Goal: Task Accomplishment & Management: Manage account settings

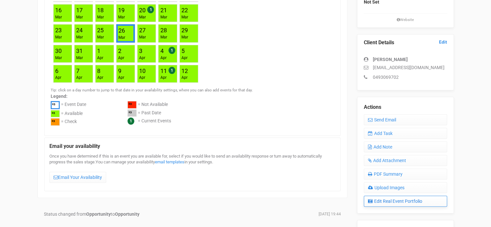
scroll to position [161, 0]
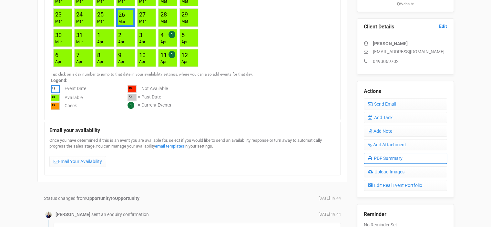
click at [392, 158] on link "PDF Summary" at bounding box center [405, 158] width 83 height 11
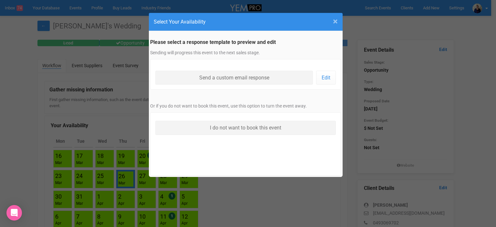
click at [334, 22] on span "×" at bounding box center [335, 21] width 5 height 11
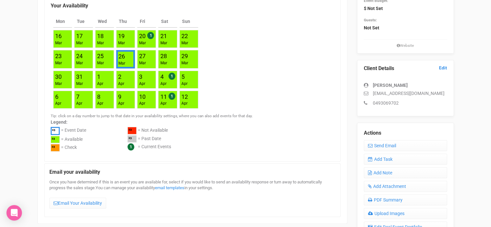
scroll to position [129, 0]
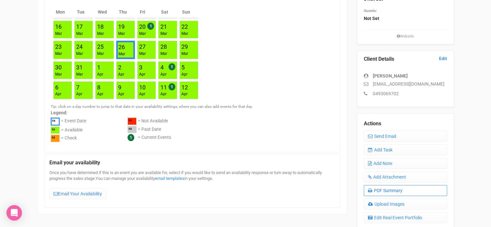
click at [385, 189] on link "PDF Summary" at bounding box center [405, 190] width 83 height 11
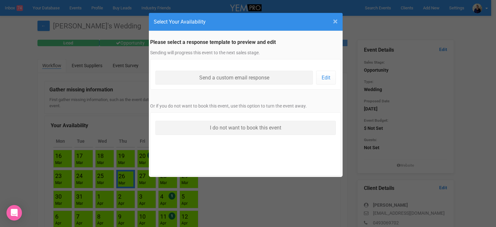
click at [336, 23] on span "×" at bounding box center [335, 21] width 5 height 11
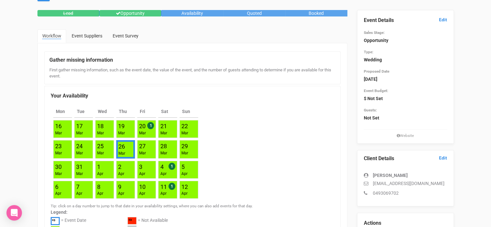
scroll to position [161, 0]
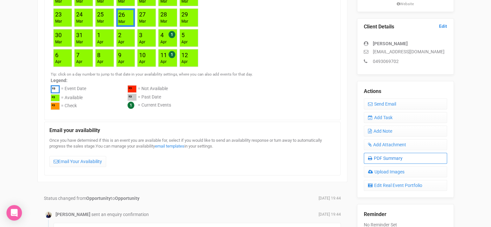
click at [387, 156] on link "PDF Summary" at bounding box center [405, 158] width 83 height 11
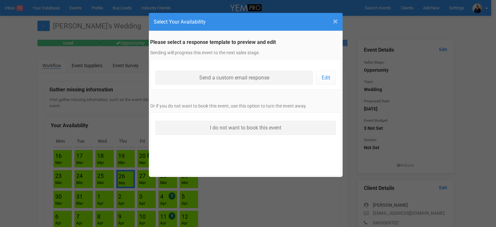
click at [337, 21] on span "×" at bounding box center [335, 21] width 5 height 11
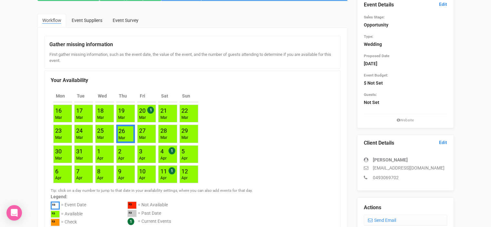
scroll to position [129, 0]
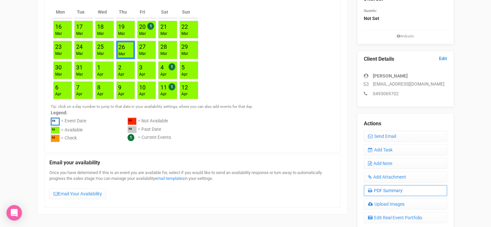
click at [398, 190] on link "PDF Summary" at bounding box center [405, 190] width 83 height 11
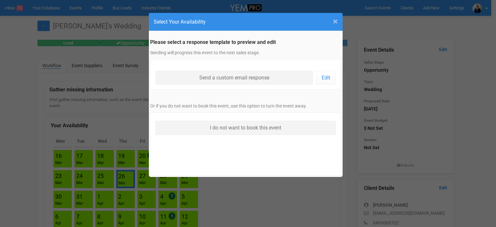
click at [335, 23] on span "×" at bounding box center [335, 21] width 5 height 11
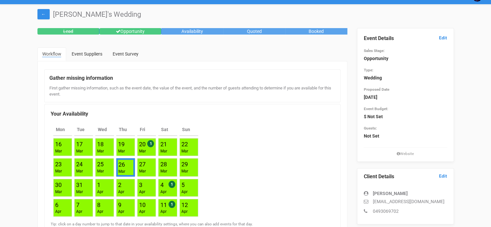
scroll to position [161, 0]
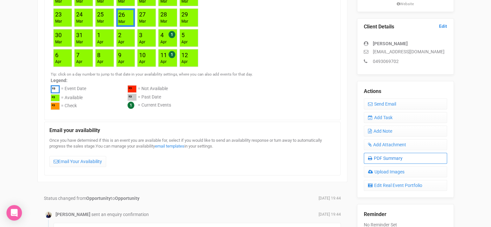
click at [393, 156] on link "PDF Summary" at bounding box center [405, 158] width 83 height 11
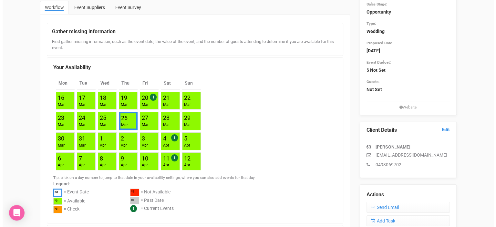
scroll to position [0, 0]
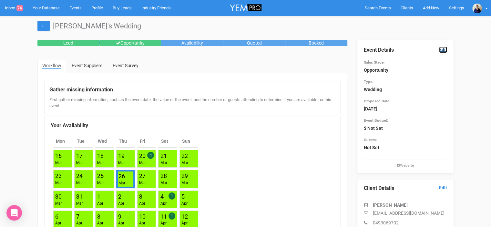
click at [442, 50] on link "Edit" at bounding box center [443, 49] width 8 height 6
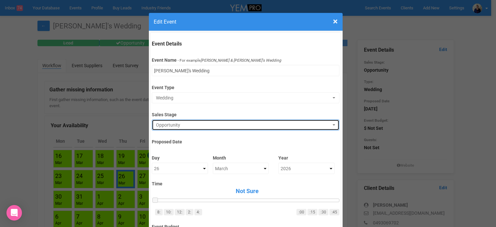
click at [171, 125] on span "Opportunity" at bounding box center [243, 125] width 175 height 6
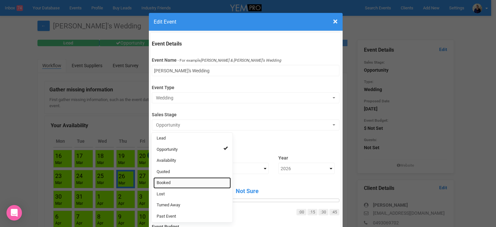
click at [168, 181] on link "Booked" at bounding box center [191, 182] width 77 height 11
select select "2"
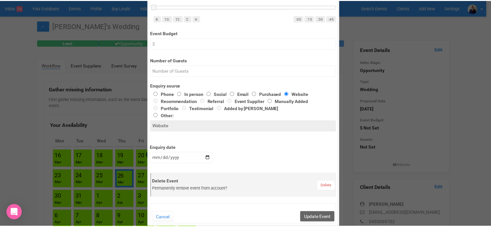
scroll to position [323, 0]
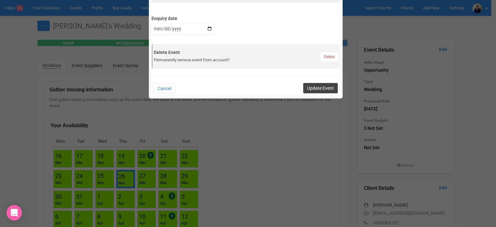
click at [328, 86] on button "Update Event" at bounding box center [320, 88] width 35 height 10
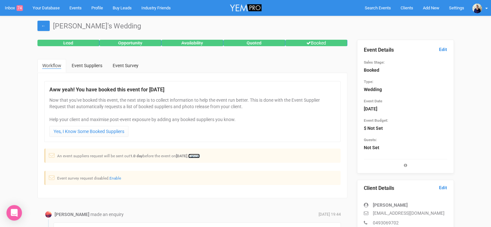
click at [200, 155] on link "Cancel" at bounding box center [194, 156] width 12 height 5
click at [8, 8] on link "Inbox 74" at bounding box center [14, 8] width 28 height 16
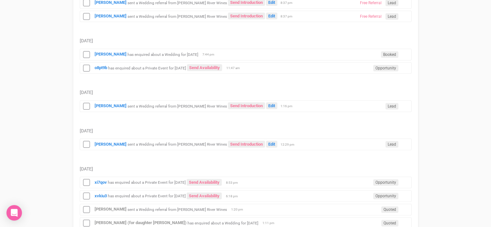
scroll to position [161, 0]
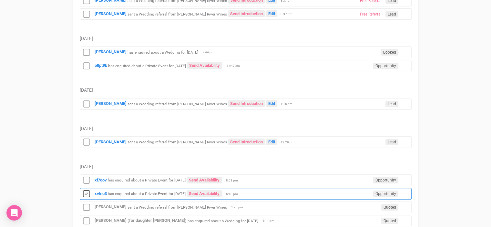
click at [86, 192] on icon at bounding box center [87, 194] width 10 height 8
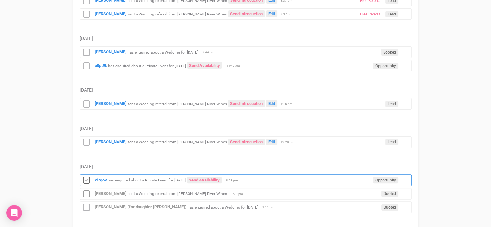
click at [87, 176] on icon at bounding box center [87, 180] width 10 height 8
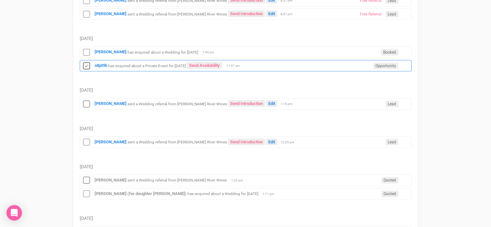
click at [83, 65] on icon at bounding box center [87, 66] width 10 height 8
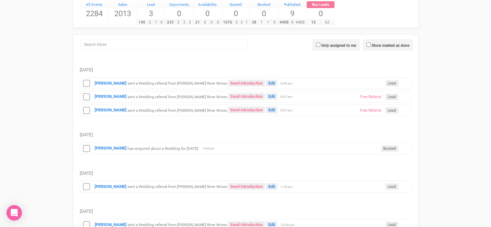
scroll to position [65, 0]
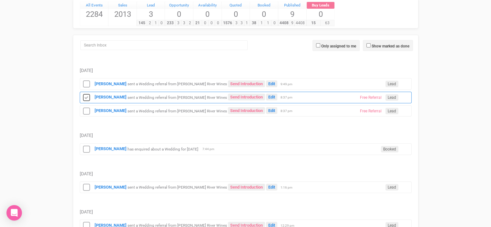
click at [87, 98] on icon at bounding box center [87, 98] width 10 height 8
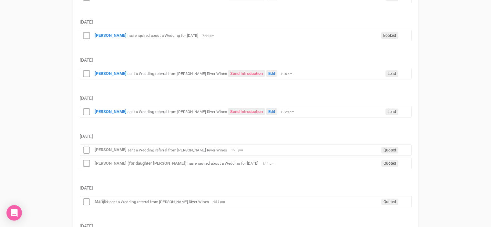
scroll to position [161, 0]
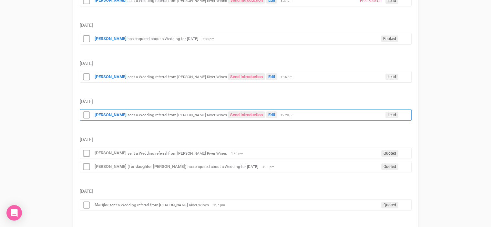
click at [142, 113] on small "sent a Wedding referral from Albert River Wines" at bounding box center [177, 115] width 99 height 5
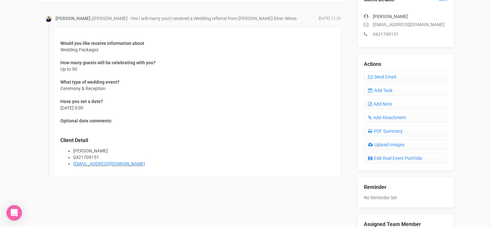
scroll to position [194, 0]
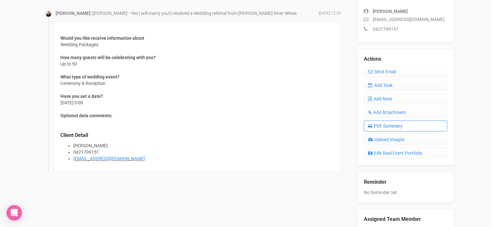
click at [392, 127] on link "PDF Summary" at bounding box center [405, 125] width 83 height 11
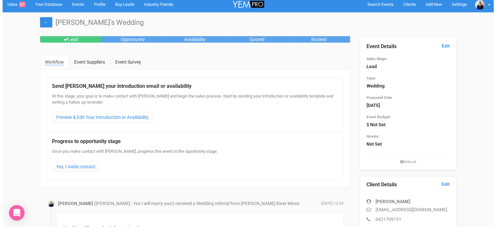
scroll to position [0, 0]
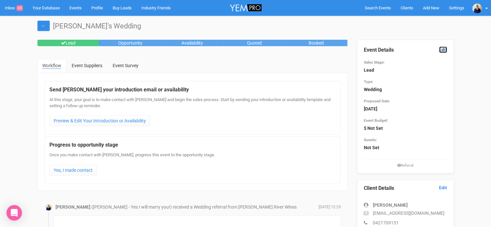
click at [445, 49] on link "Edit" at bounding box center [443, 49] width 8 height 6
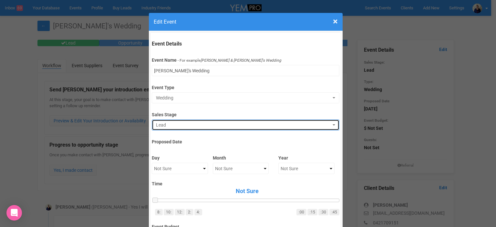
click at [183, 126] on span "Lead" at bounding box center [243, 125] width 175 height 6
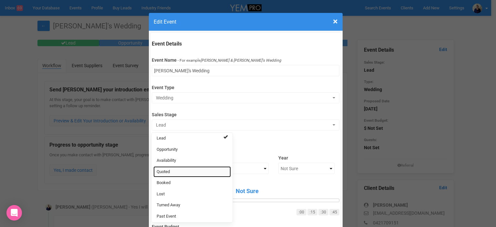
click at [172, 173] on link "Quoted" at bounding box center [191, 171] width 77 height 11
select select "9"
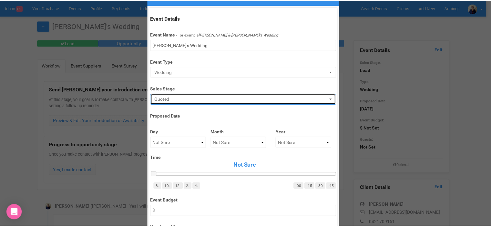
scroll to position [226, 0]
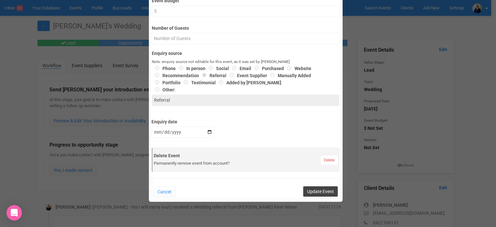
click at [319, 191] on button "Update Event" at bounding box center [320, 191] width 35 height 10
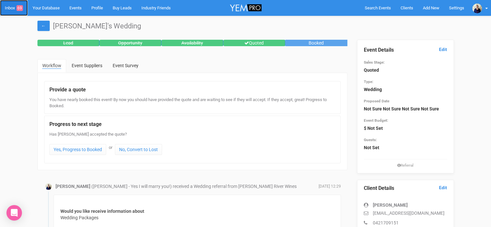
click at [10, 9] on link "Inbox 69" at bounding box center [14, 8] width 28 height 16
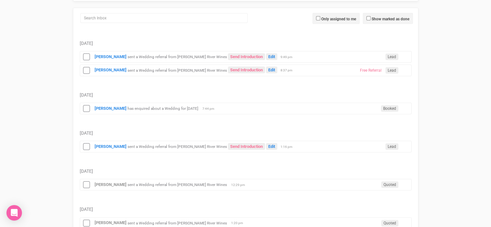
scroll to position [97, 0]
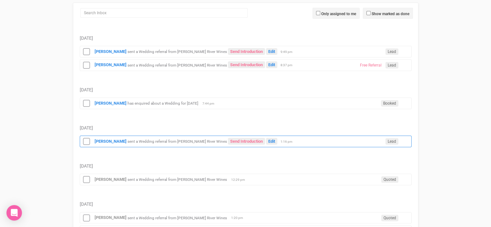
click at [175, 139] on small "sent a Wedding referral from Albert River Wines" at bounding box center [177, 141] width 99 height 5
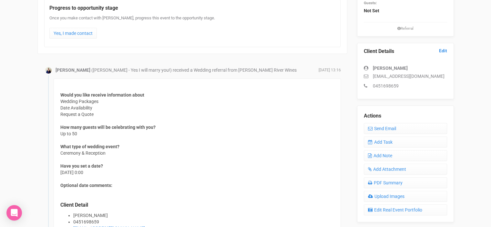
scroll to position [161, 0]
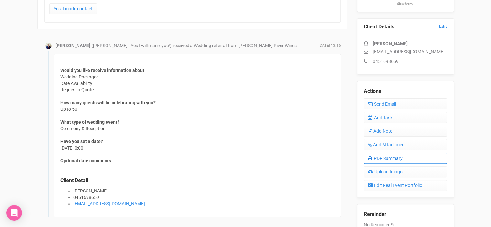
click at [402, 159] on link "PDF Summary" at bounding box center [405, 158] width 83 height 11
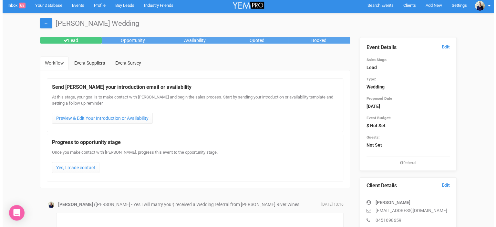
scroll to position [0, 0]
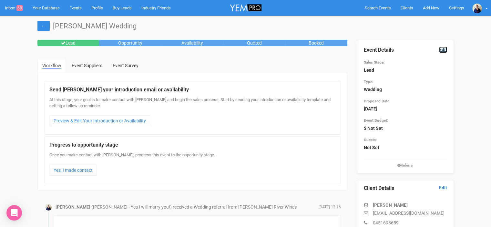
click at [445, 50] on link "Edit" at bounding box center [443, 49] width 8 height 6
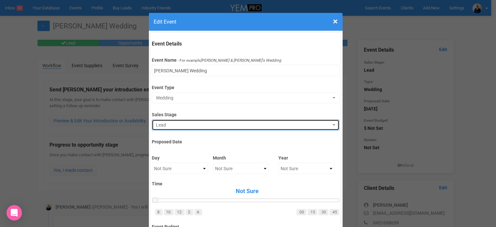
click at [183, 129] on button "Lead" at bounding box center [246, 124] width 188 height 11
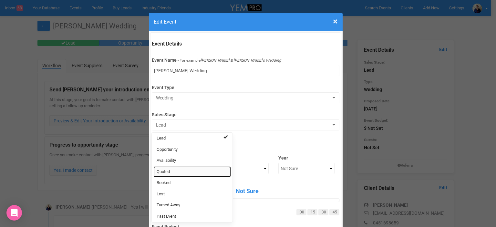
click at [174, 171] on link "Quoted" at bounding box center [191, 171] width 77 height 11
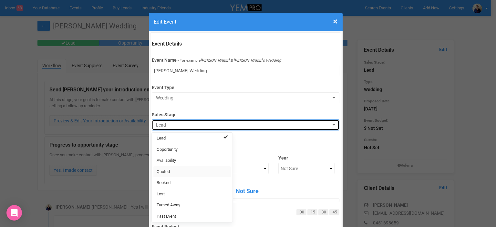
select select "9"
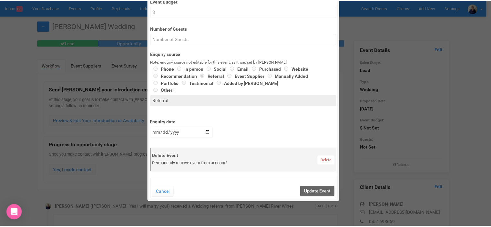
scroll to position [226, 0]
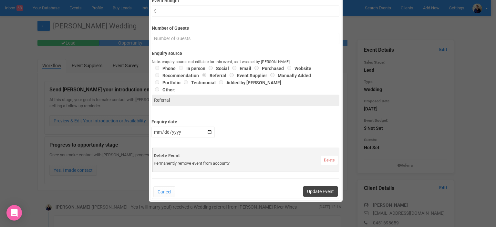
click at [318, 190] on button "Update Event" at bounding box center [320, 191] width 35 height 10
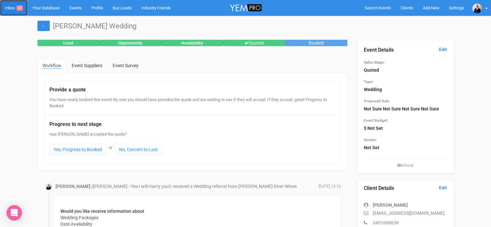
click at [8, 7] on link "Inbox 68" at bounding box center [14, 8] width 28 height 16
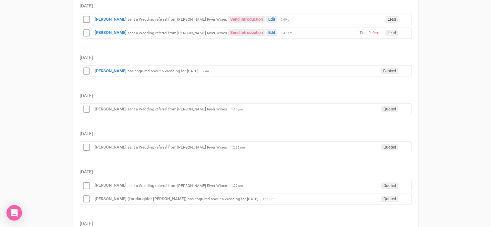
scroll to position [97, 0]
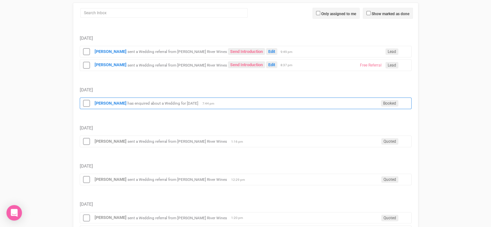
click at [153, 102] on small "has enquired about a Wedding for 26th March 2026" at bounding box center [163, 103] width 71 height 5
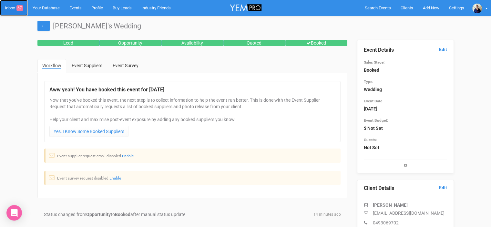
click at [5, 5] on link "Inbox 67" at bounding box center [14, 8] width 28 height 16
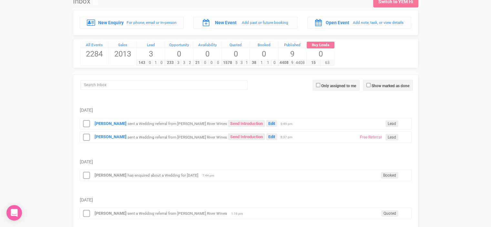
scroll to position [65, 0]
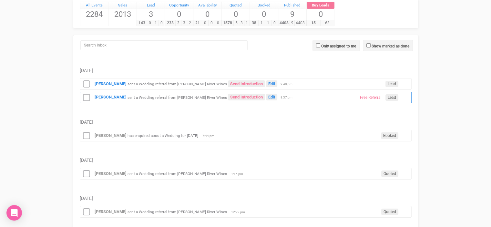
click at [176, 95] on small "sent a Wedding referral from Albert River Wines" at bounding box center [177, 97] width 99 height 5
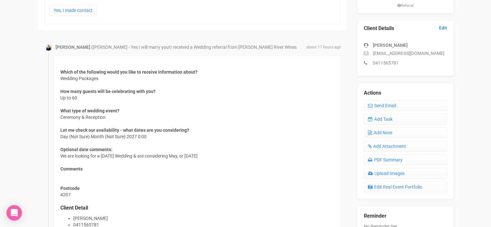
scroll to position [161, 0]
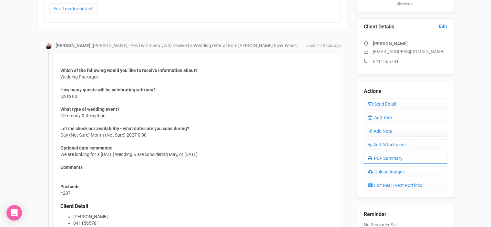
click at [393, 155] on link "PDF Summary" at bounding box center [405, 158] width 83 height 11
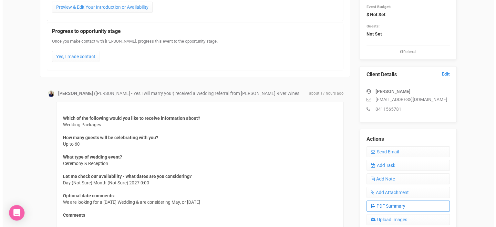
scroll to position [0, 0]
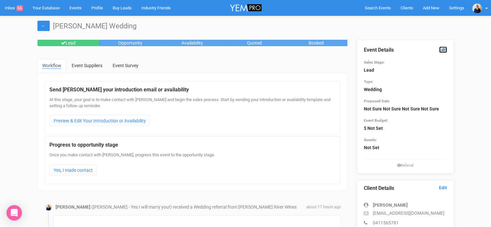
click at [444, 48] on link "Edit" at bounding box center [443, 49] width 8 height 6
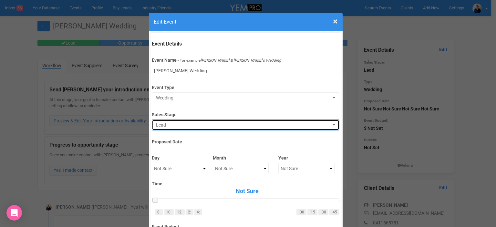
click at [180, 125] on span "Lead" at bounding box center [243, 125] width 175 height 6
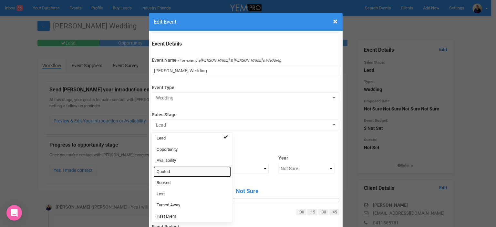
click at [172, 171] on link "Quoted" at bounding box center [191, 171] width 77 height 11
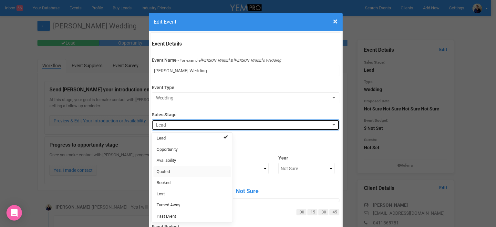
select select "9"
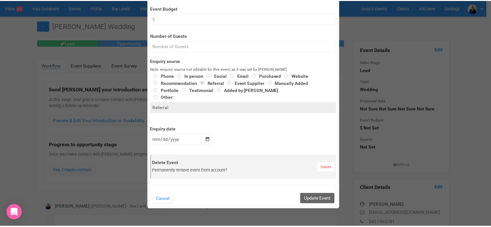
scroll to position [258, 0]
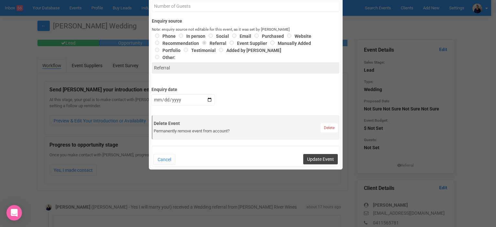
click at [319, 156] on button "Update Event" at bounding box center [320, 159] width 35 height 10
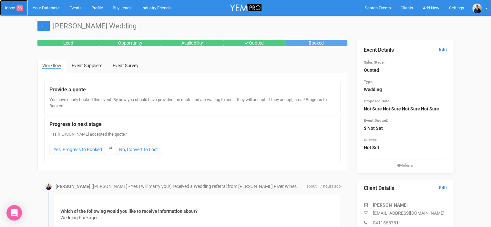
click at [10, 8] on link "Inbox 66" at bounding box center [14, 8] width 28 height 16
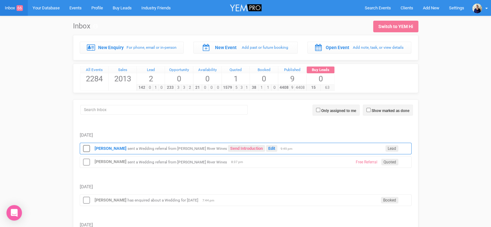
click at [157, 146] on small "sent a Wedding referral from Albert River Wines" at bounding box center [177, 148] width 99 height 5
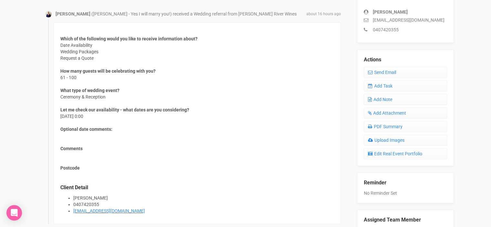
scroll to position [194, 0]
click at [397, 125] on link "PDF Summary" at bounding box center [405, 125] width 83 height 11
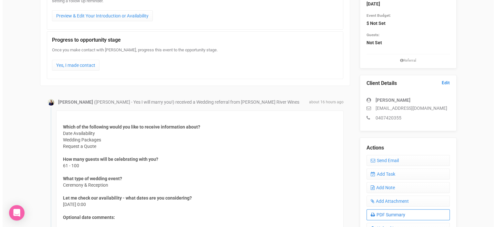
scroll to position [0, 0]
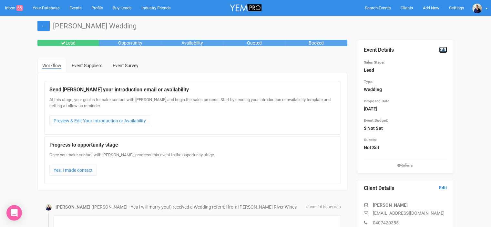
click at [446, 48] on link "Edit" at bounding box center [443, 49] width 8 height 6
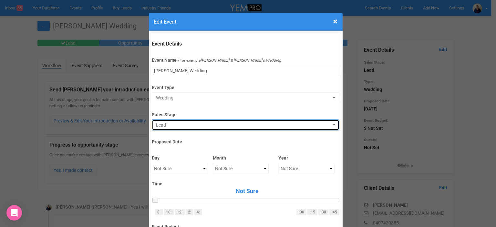
click at [191, 122] on span "Lead" at bounding box center [243, 125] width 175 height 6
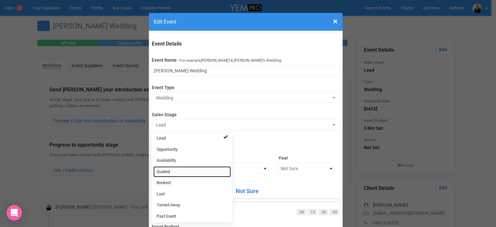
click at [172, 169] on link "Quoted" at bounding box center [191, 171] width 77 height 11
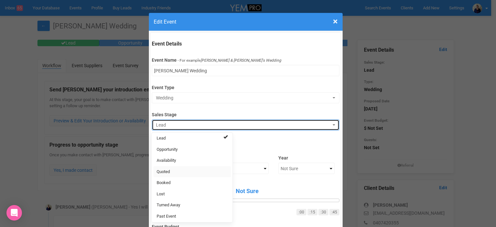
select select "9"
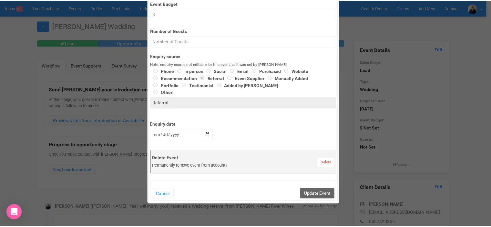
scroll to position [226, 0]
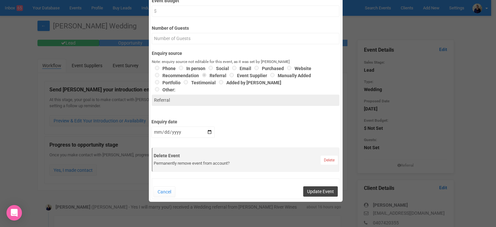
click at [307, 191] on button "Update Event" at bounding box center [320, 191] width 35 height 10
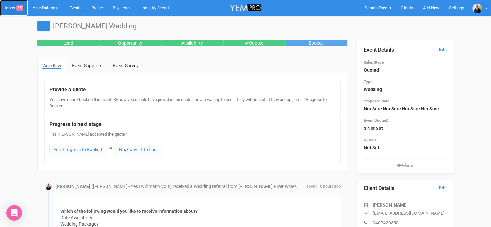
click at [10, 6] on link "Inbox 65" at bounding box center [14, 8] width 28 height 16
